Goal: Navigation & Orientation: Find specific page/section

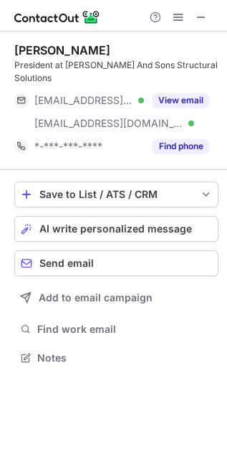
scroll to position [348, 227]
click at [200, 16] on span at bounding box center [201, 16] width 11 height 11
